Goal: Task Accomplishment & Management: Use online tool/utility

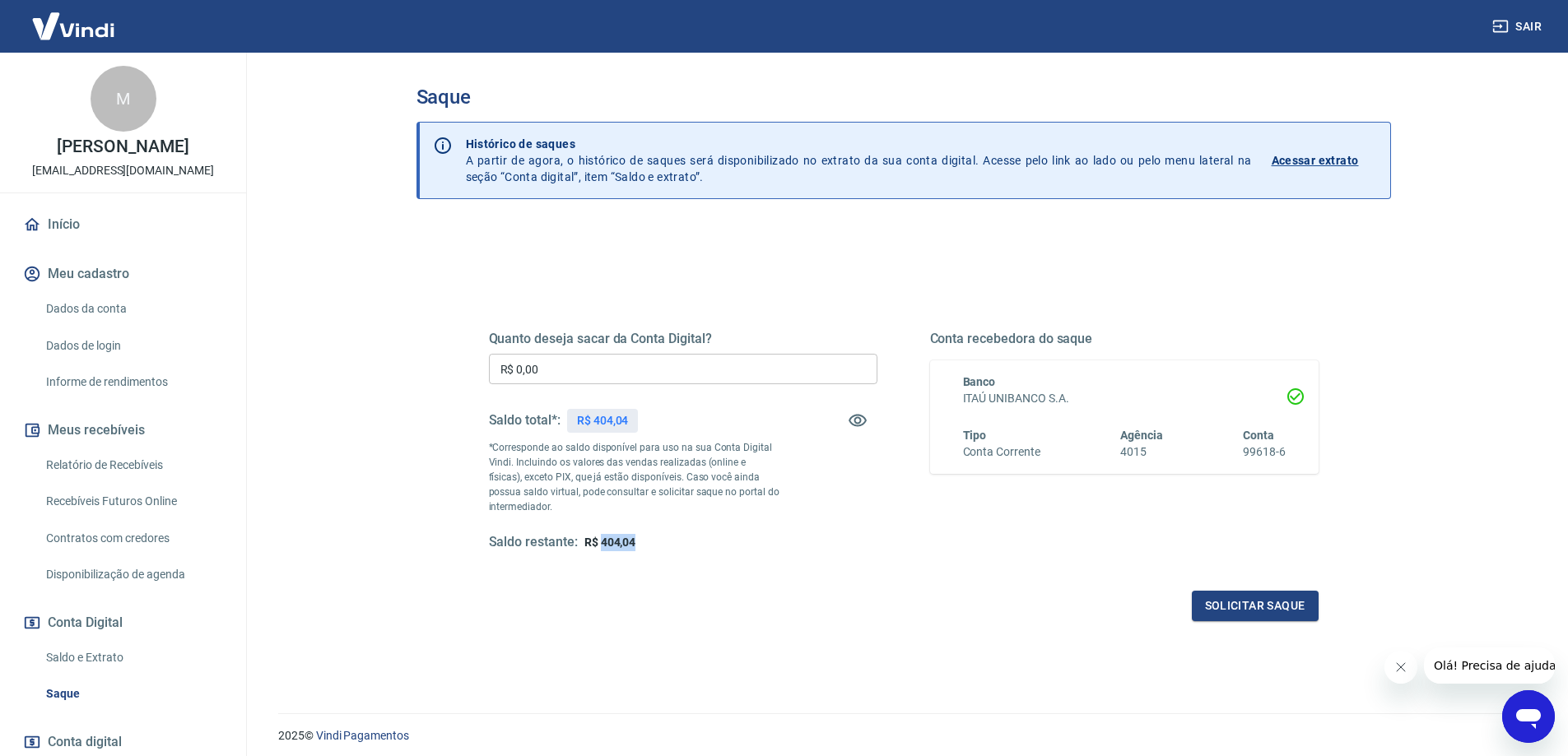
drag, startPoint x: 599, startPoint y: 543, endPoint x: 636, endPoint y: 543, distance: 37.0
click at [636, 543] on span "R$ 404,04" at bounding box center [611, 542] width 52 height 13
copy span "404,04"
click at [543, 370] on input "R$ 0,00" at bounding box center [683, 369] width 389 height 31
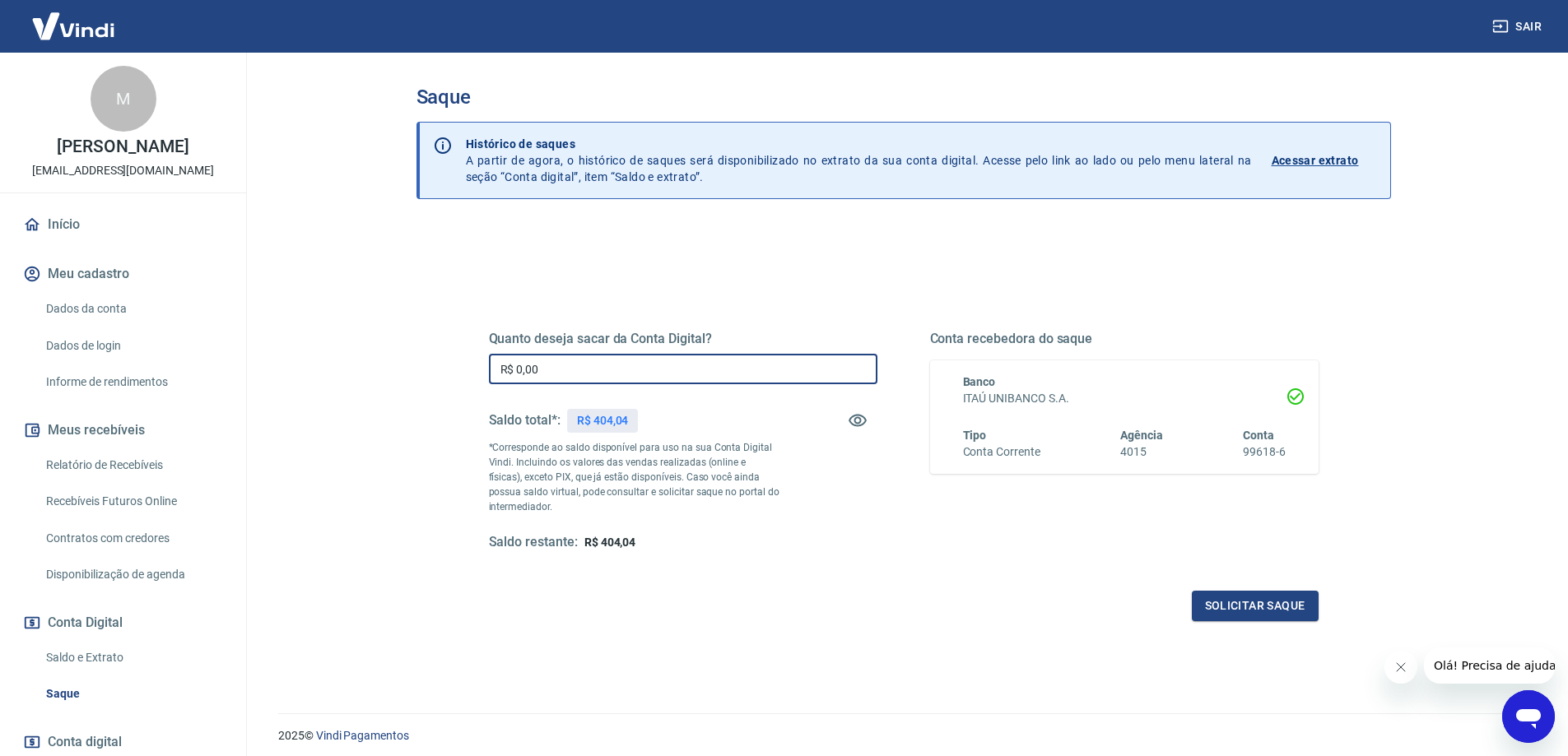
paste input "404,04"
type input "R$ 404,04"
click at [1277, 600] on button "Solicitar saque" at bounding box center [1255, 606] width 127 height 31
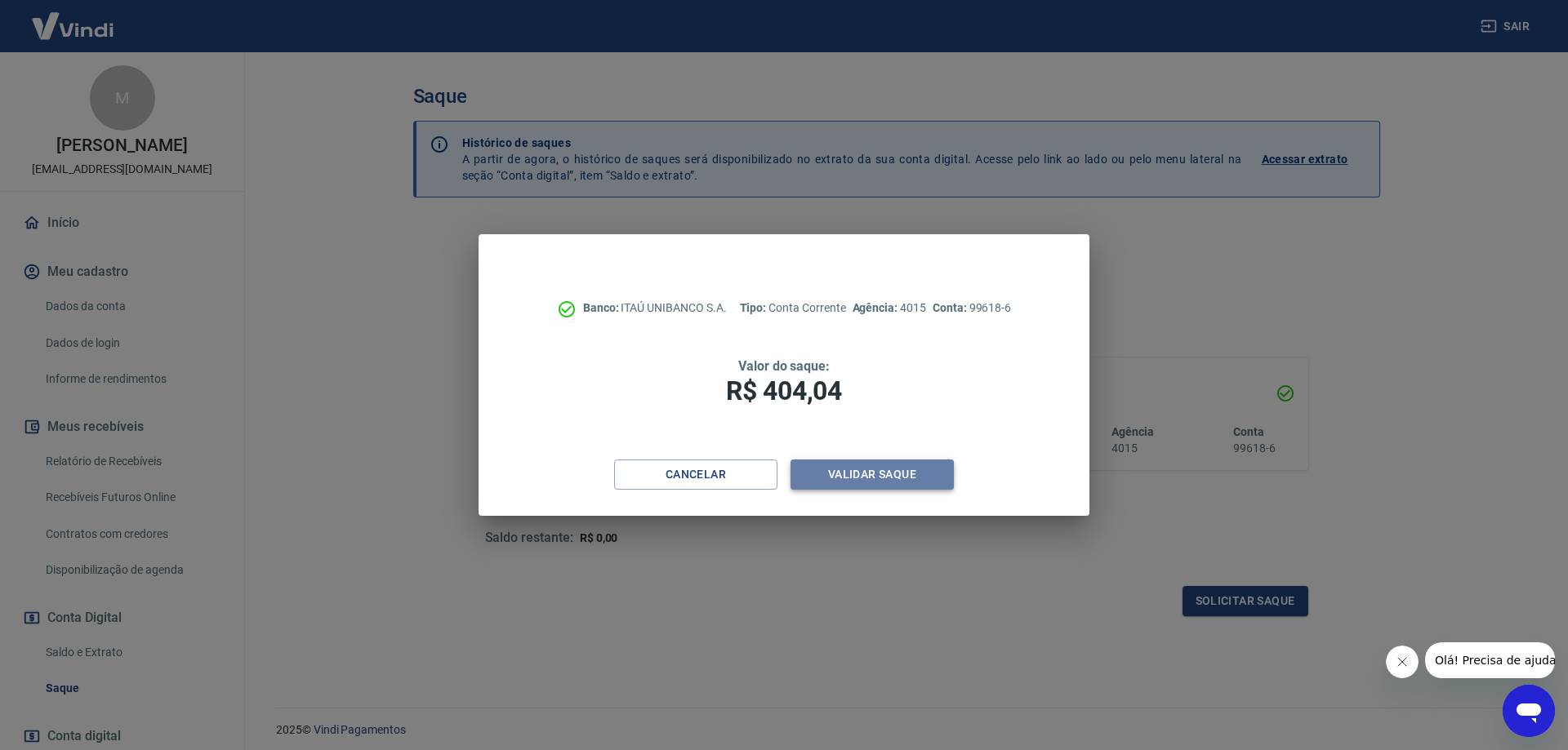
click at [873, 473] on button "Validar saque" at bounding box center [871, 475] width 163 height 31
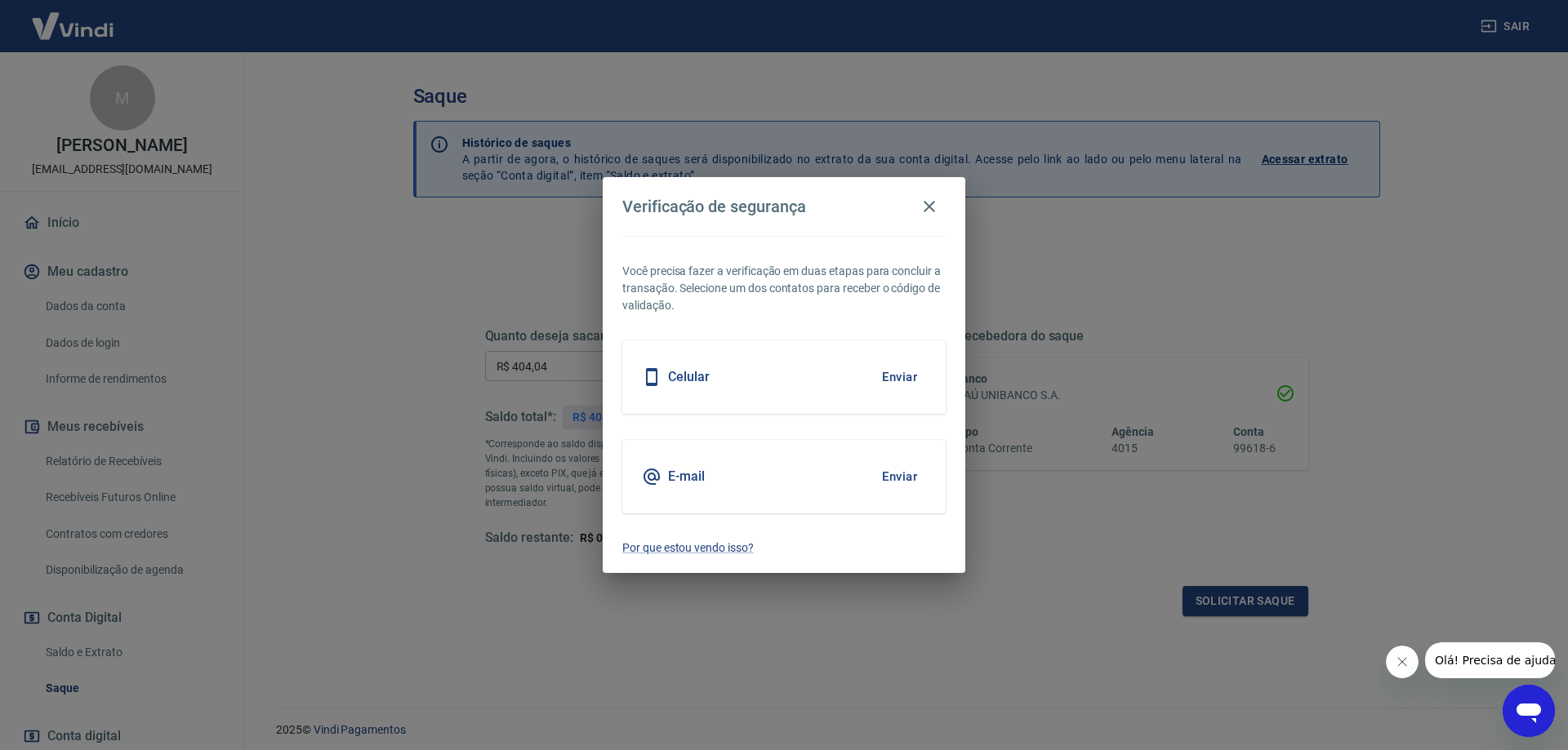
click at [780, 472] on div "E-mail Enviar" at bounding box center [784, 476] width 324 height 73
click at [906, 477] on button "Enviar" at bounding box center [900, 477] width 53 height 34
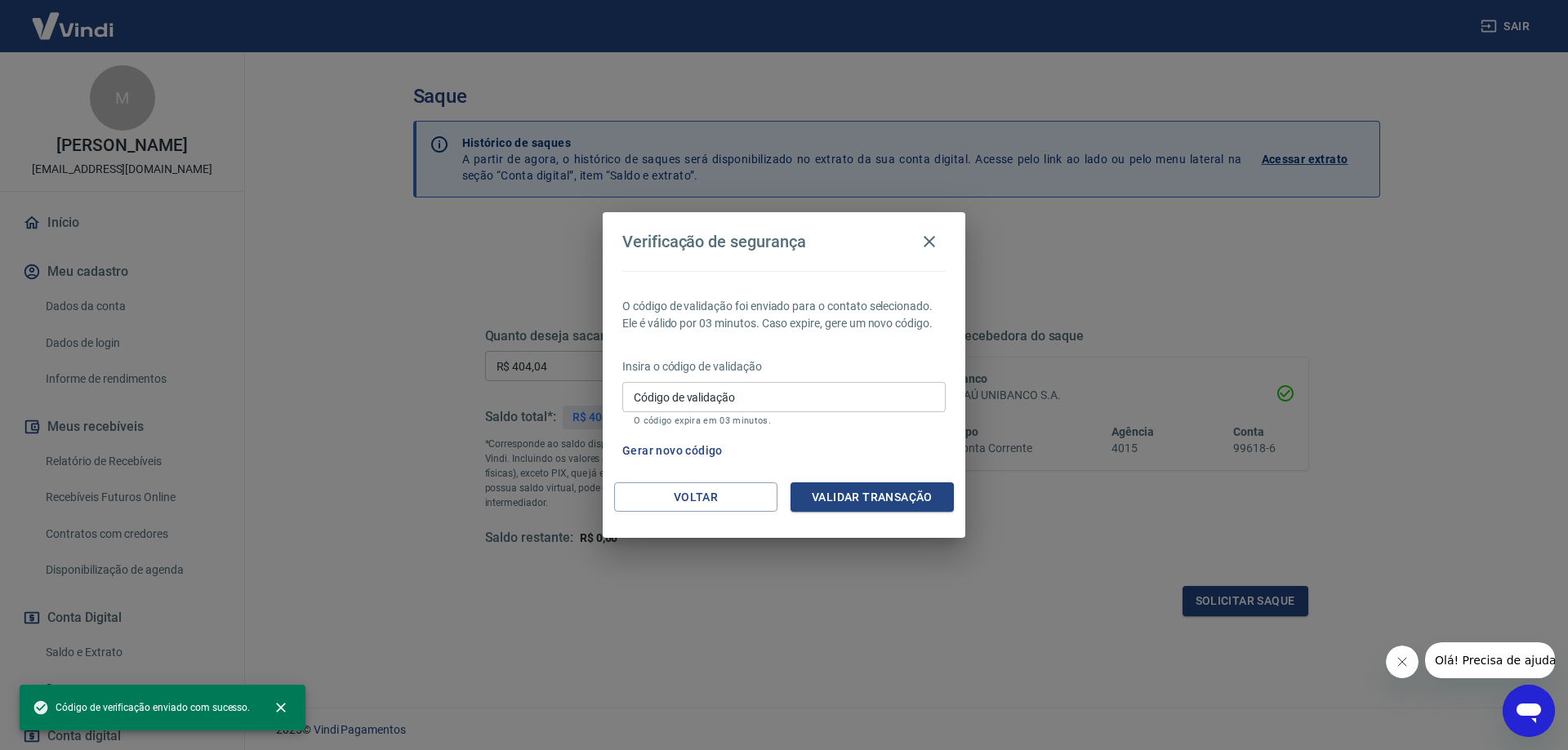
click at [773, 393] on input "Código de validação" at bounding box center [784, 397] width 324 height 31
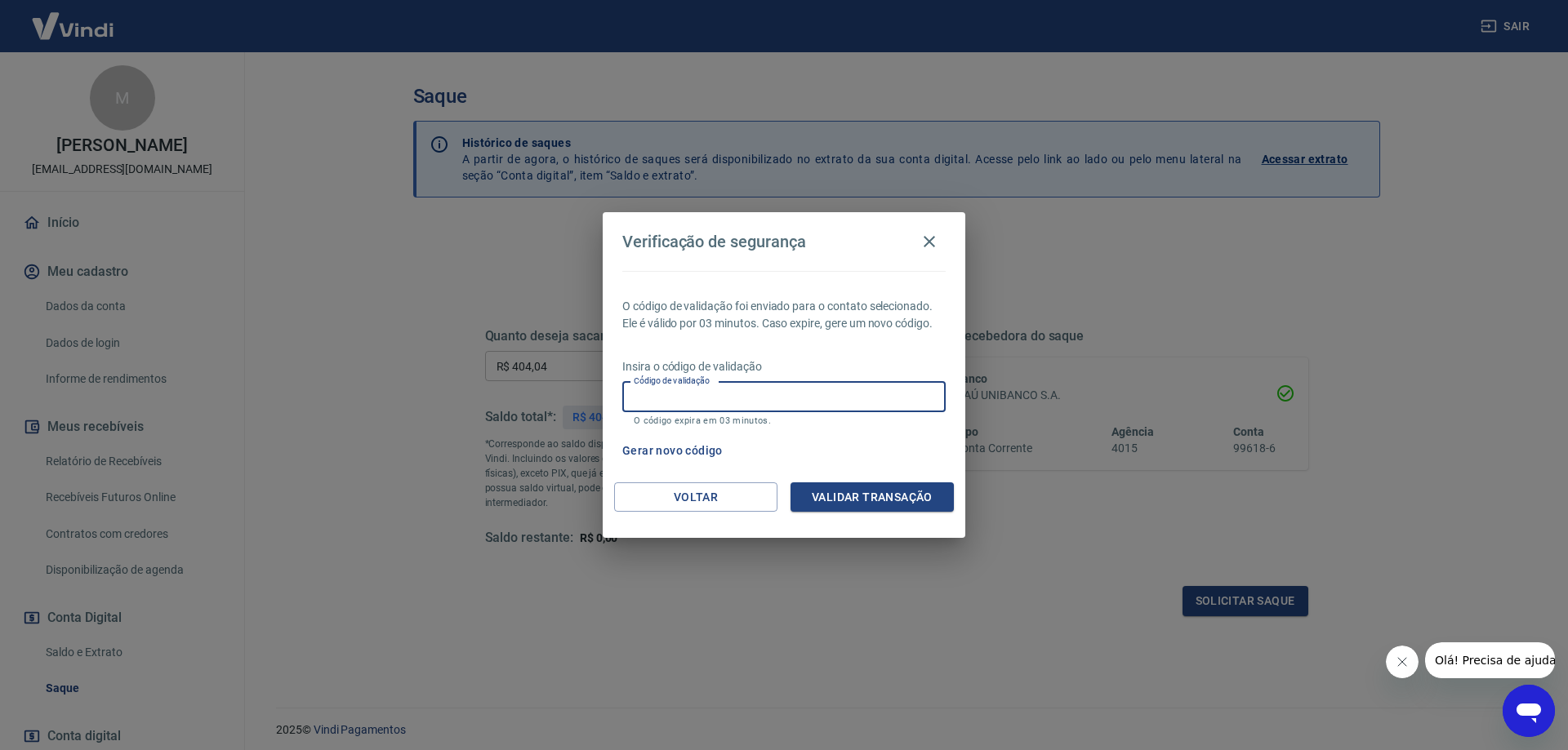
paste input "777471"
type input "777471"
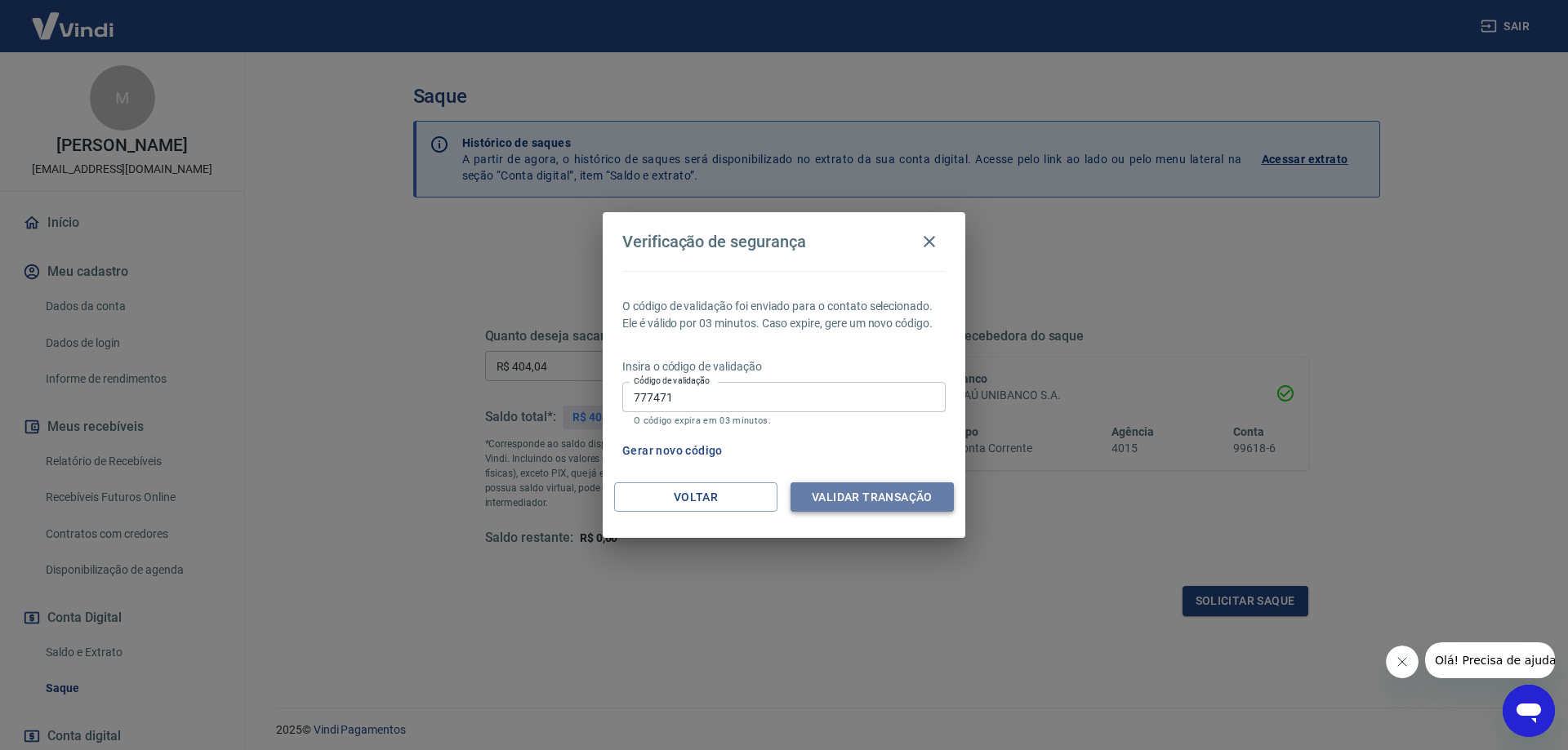
click at [837, 499] on button "Validar transação" at bounding box center [871, 498] width 163 height 31
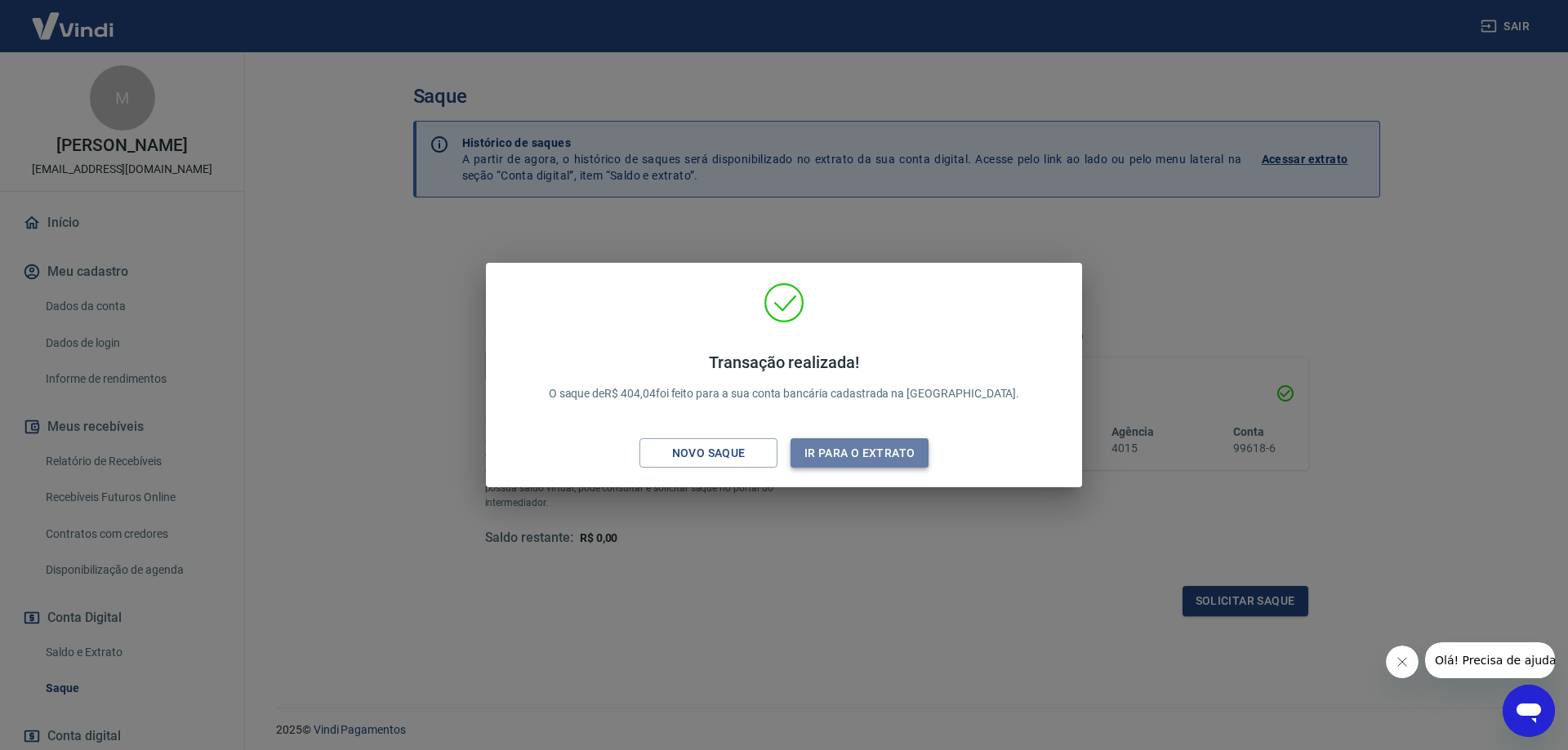
click at [856, 451] on button "Ir para o extrato" at bounding box center [859, 454] width 138 height 31
